Goal: Task Accomplishment & Management: Use online tool/utility

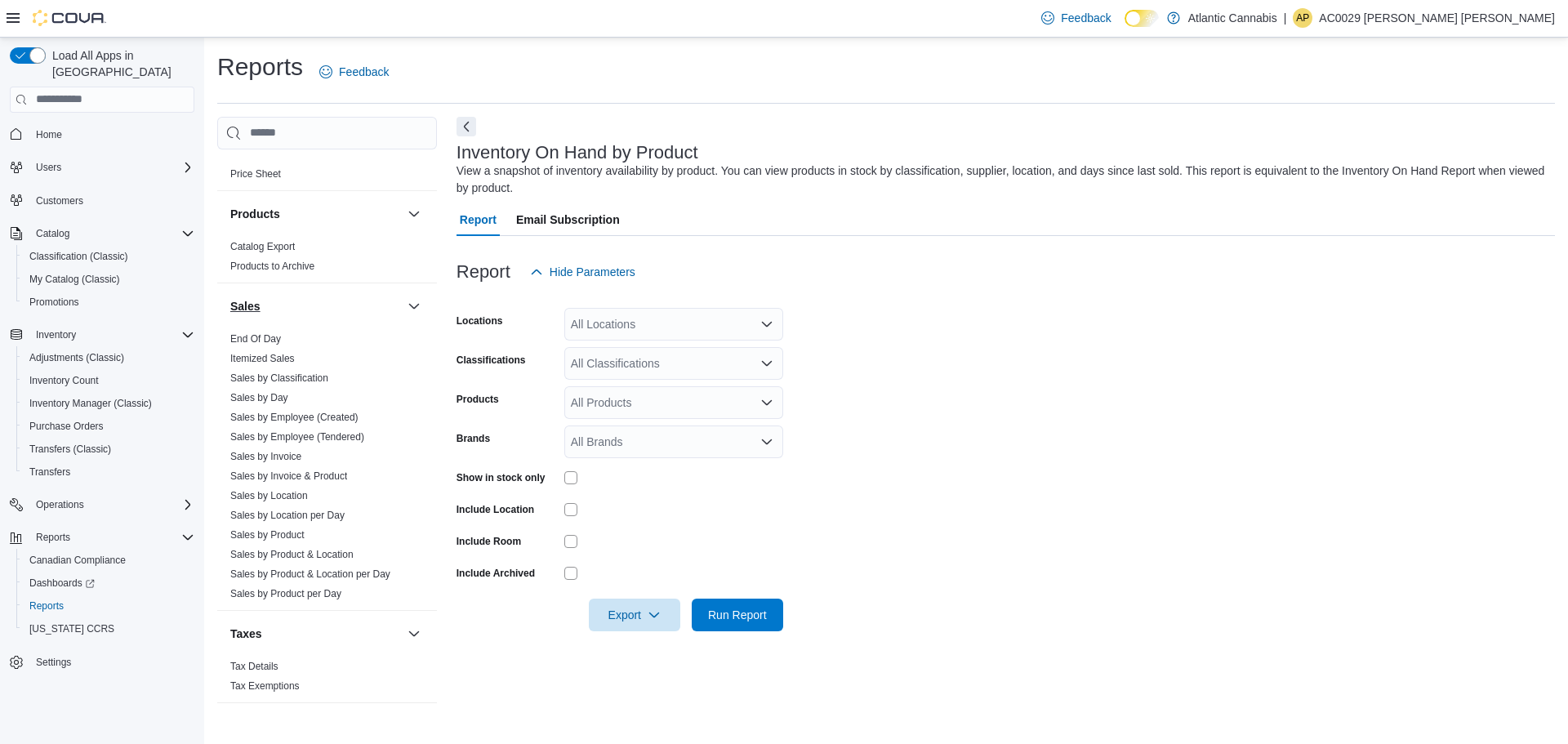
scroll to position [1017, 0]
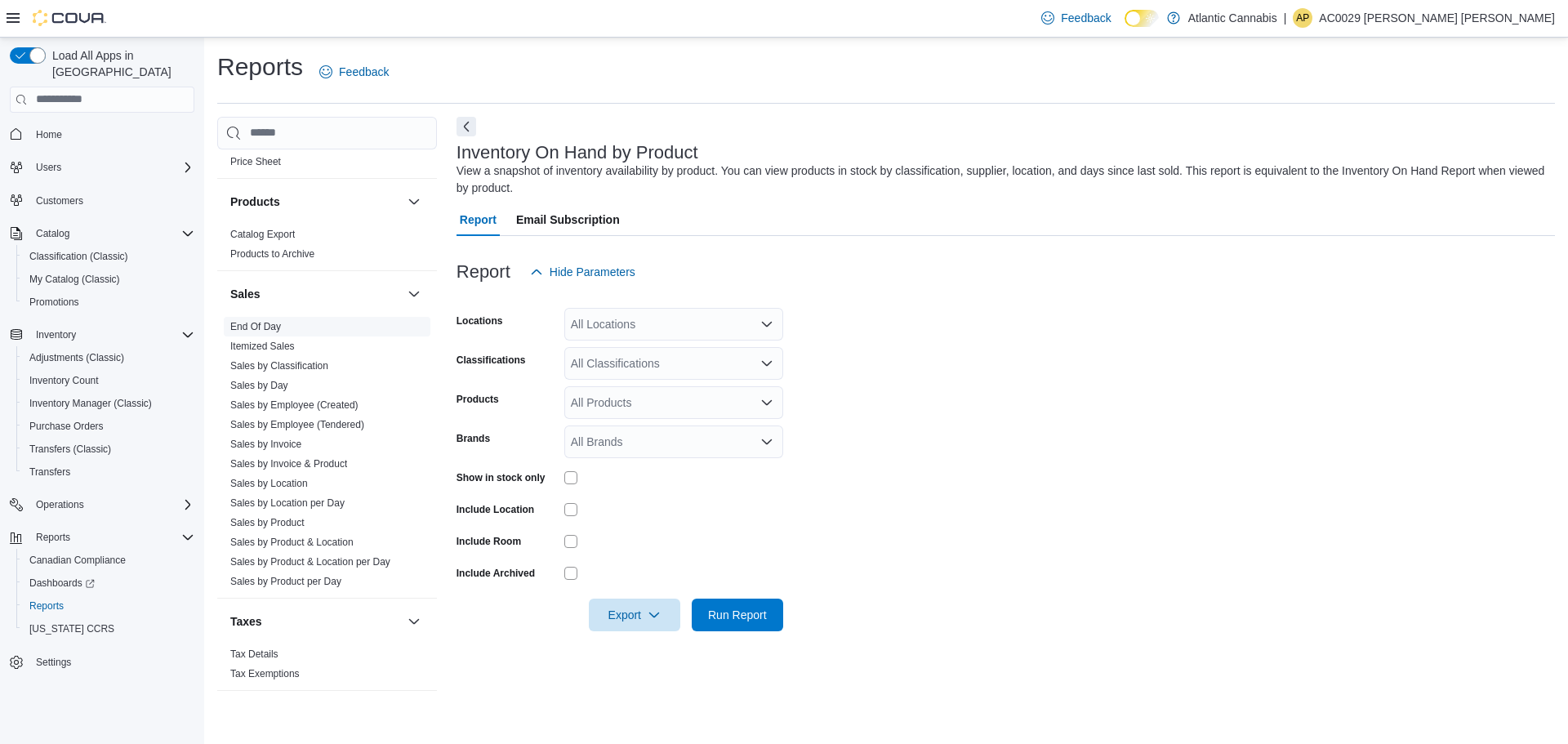
click at [263, 325] on link "End Of Day" at bounding box center [255, 327] width 51 height 11
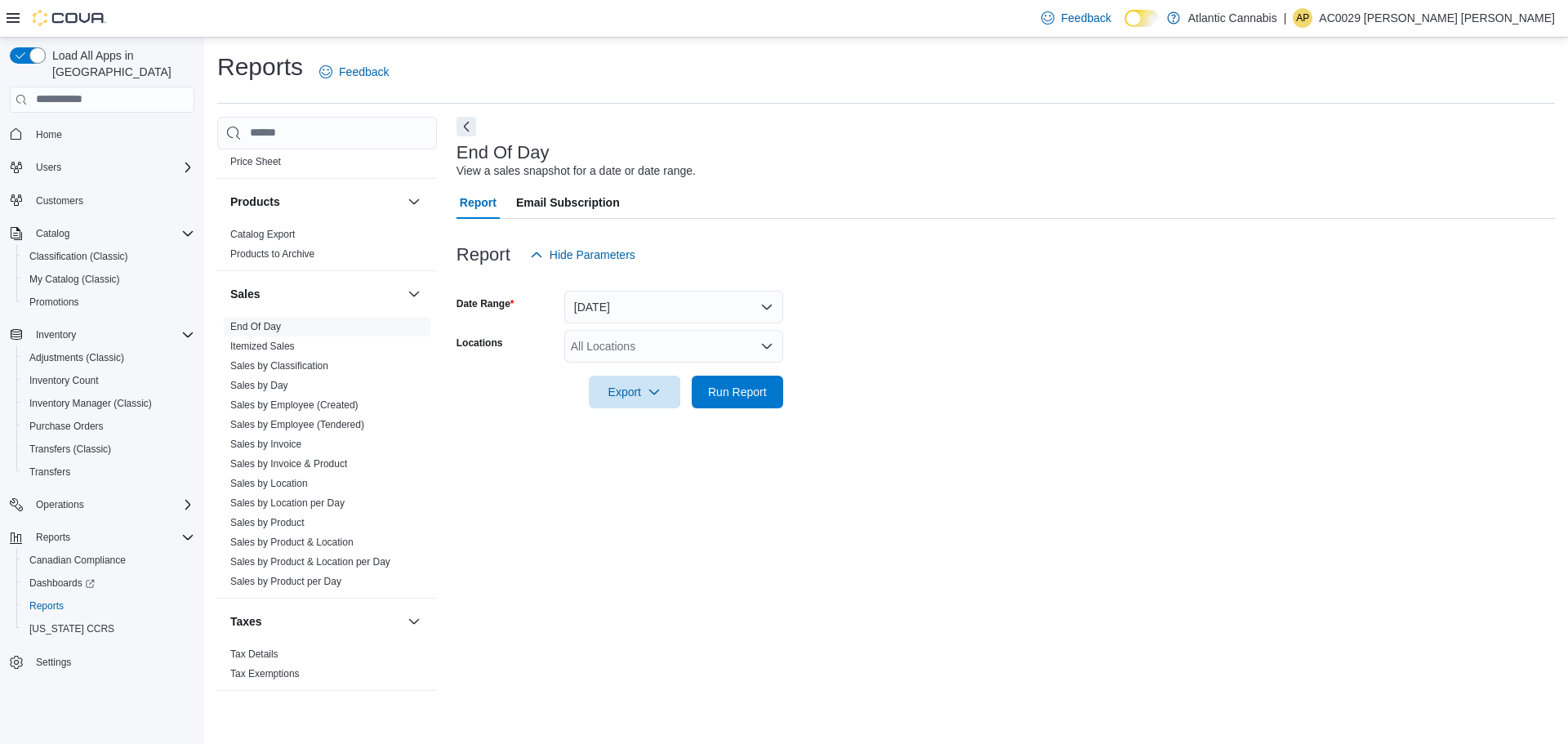
click at [615, 287] on div at bounding box center [1005, 281] width 1098 height 19
click at [613, 304] on button "[DATE]" at bounding box center [673, 307] width 219 height 33
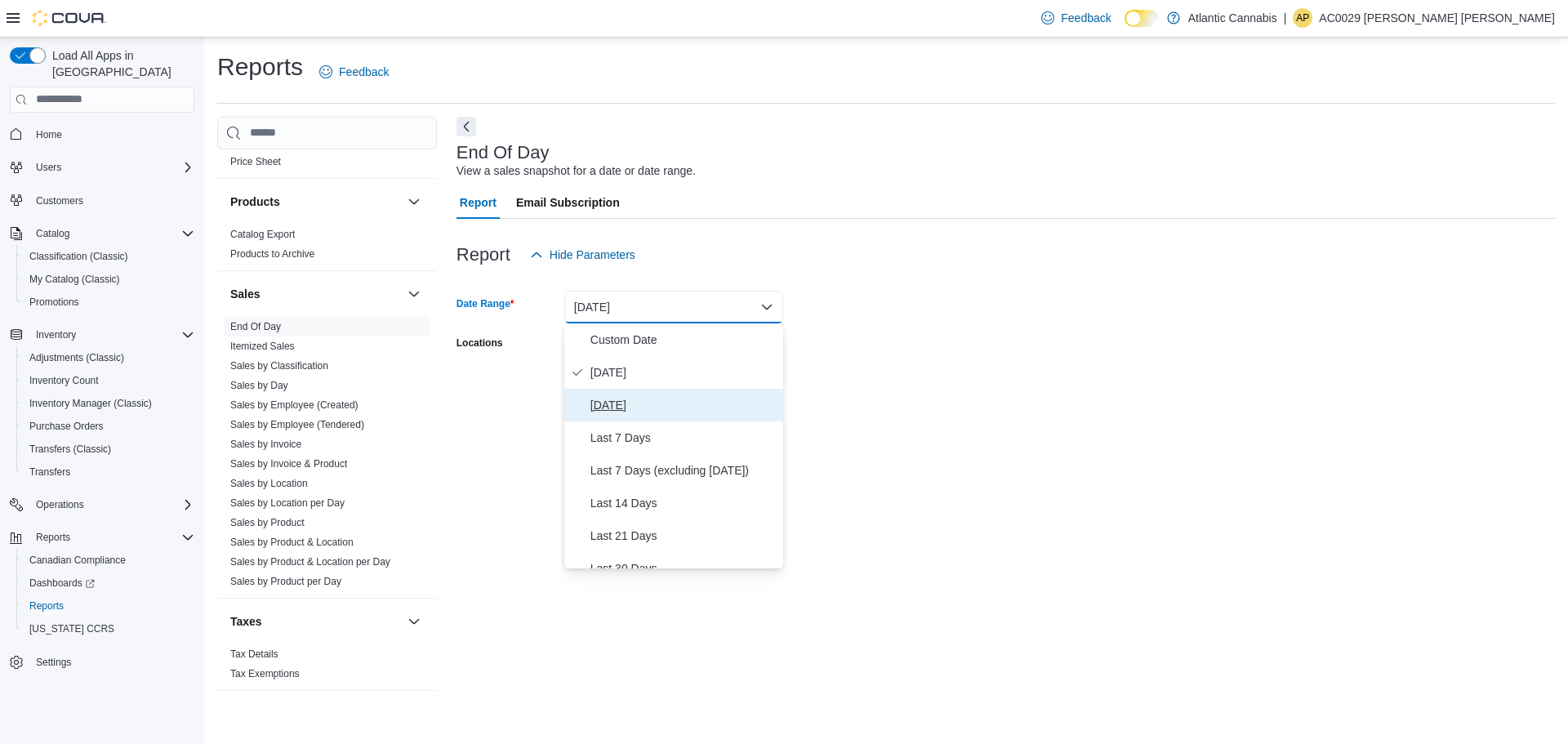
click at [628, 411] on span "[DATE]" at bounding box center [683, 405] width 186 height 19
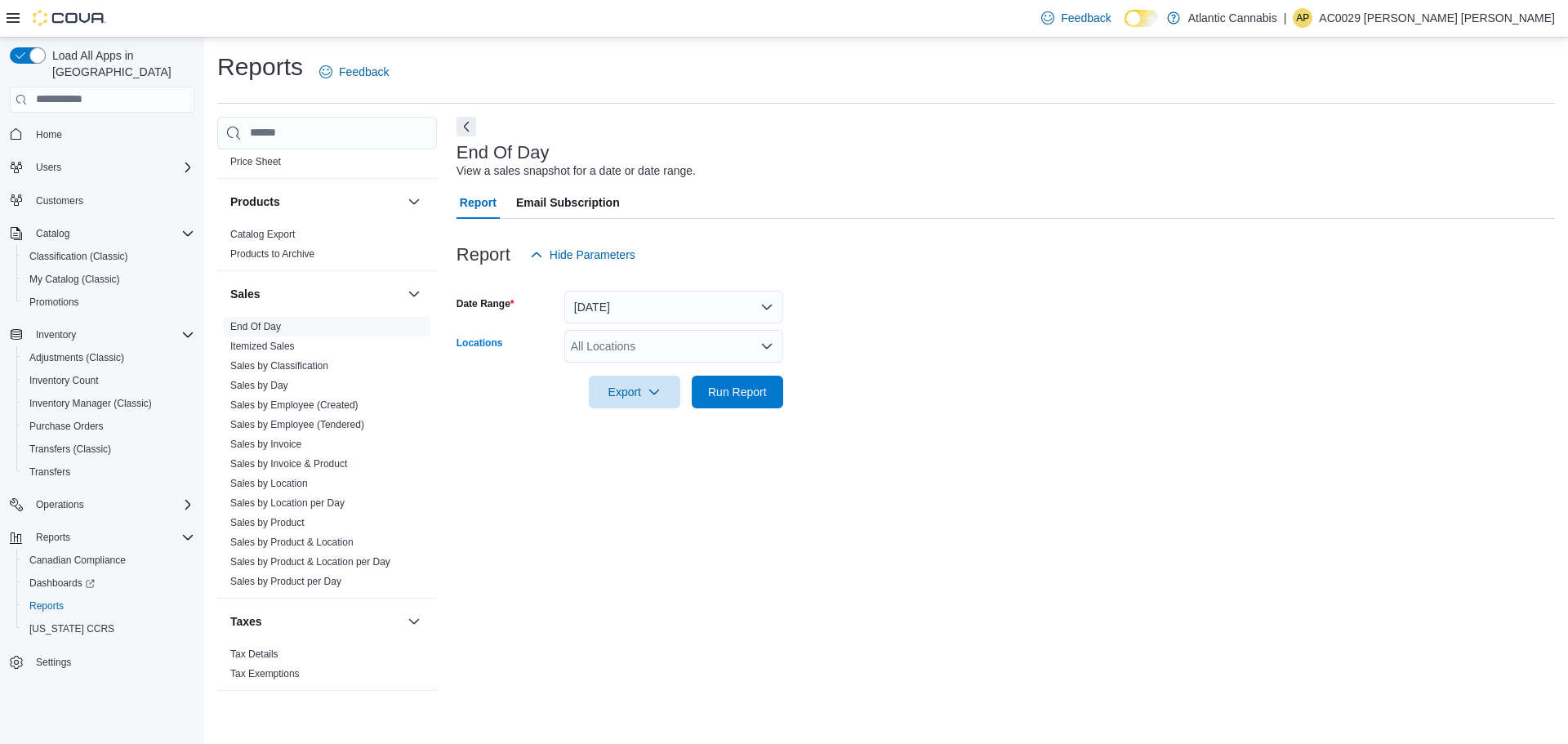
click at [628, 343] on div "All Locations" at bounding box center [673, 346] width 219 height 33
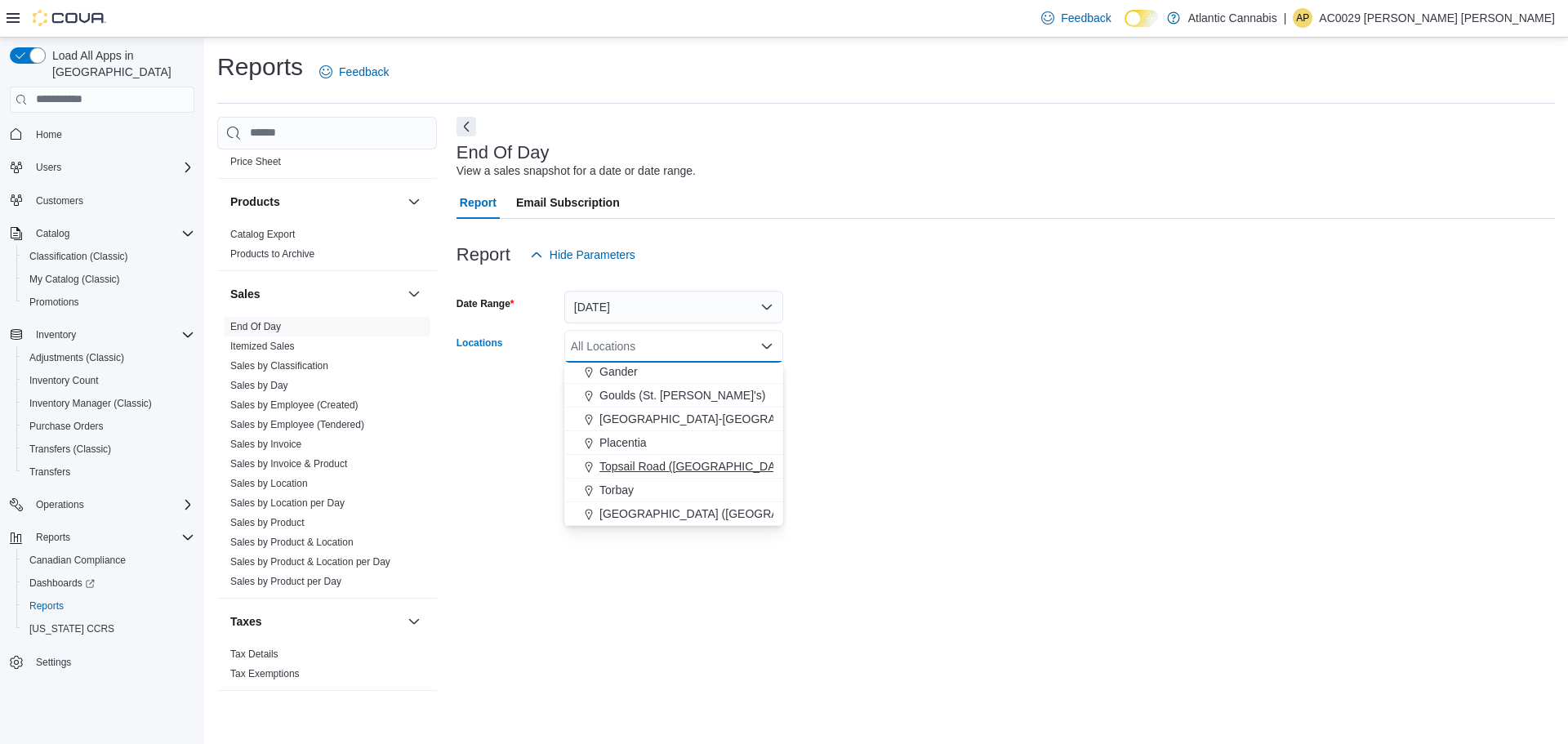
click at [647, 465] on span "Topsail Road ([GEOGRAPHIC_DATA][PERSON_NAME])" at bounding box center [744, 466] width 290 height 17
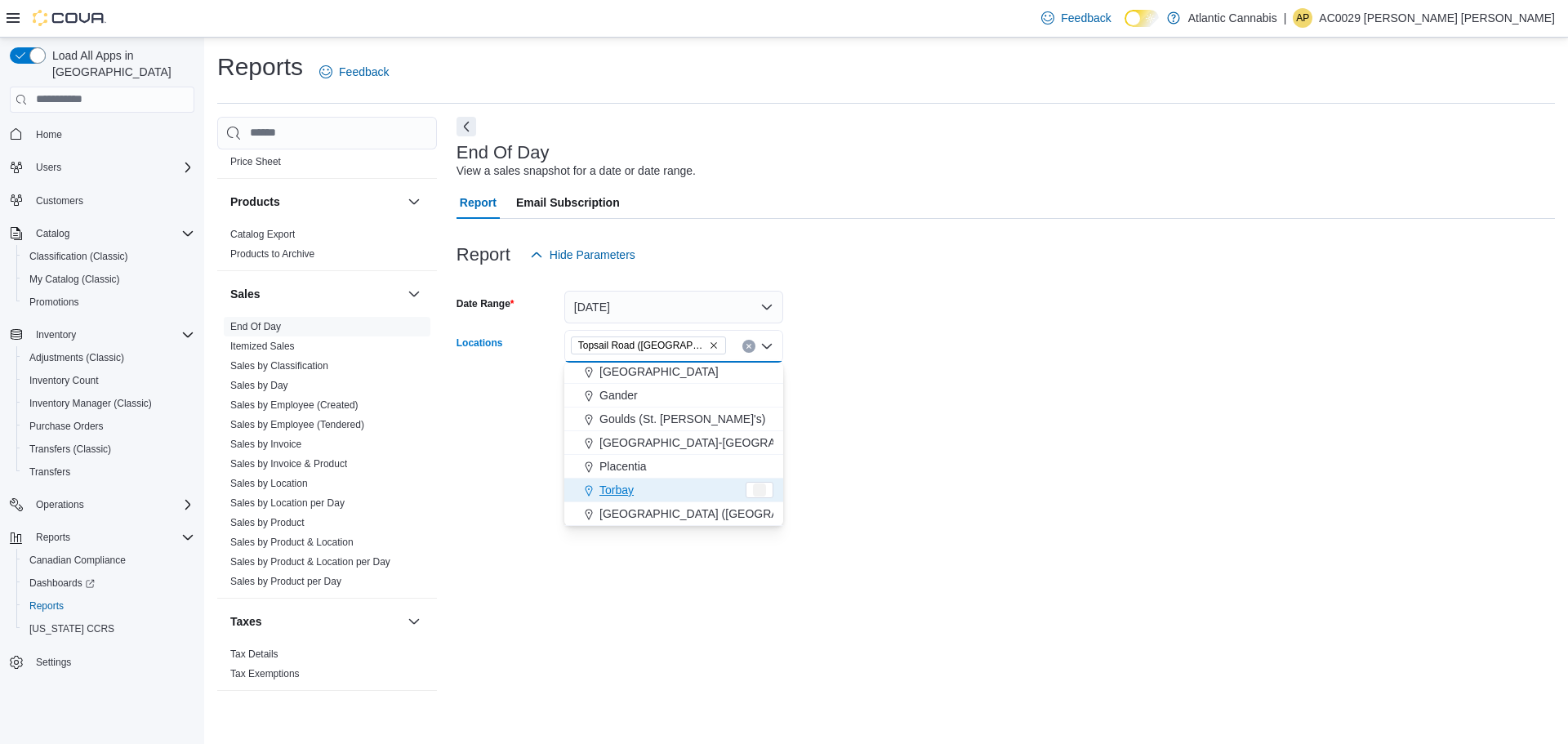
scroll to position [74, 0]
click at [1008, 419] on div at bounding box center [1005, 418] width 1098 height 19
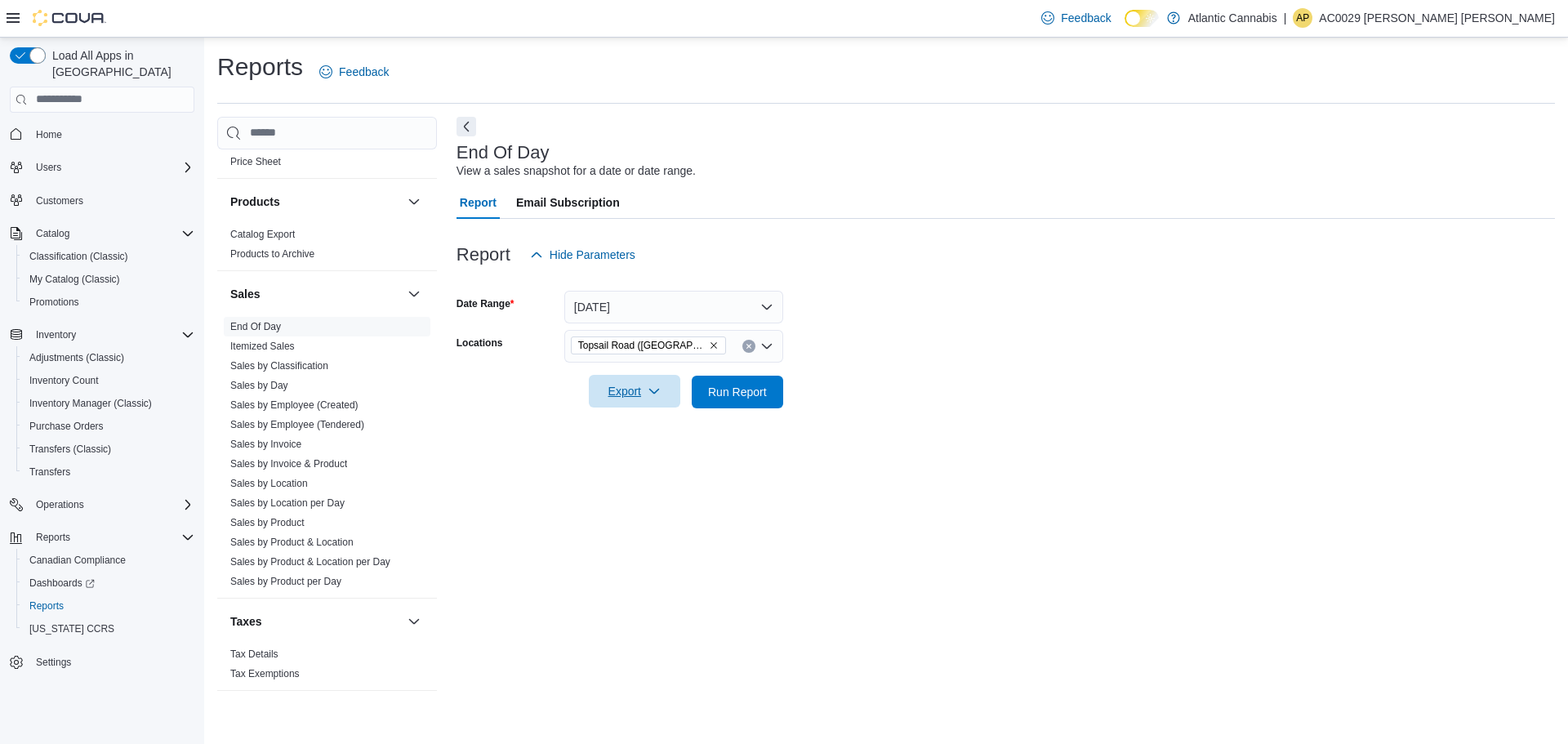
click at [610, 400] on span "Export" at bounding box center [635, 391] width 72 height 33
click at [629, 457] on span "Export to Pdf" at bounding box center [637, 457] width 74 height 13
